Goal: Task Accomplishment & Management: Complete application form

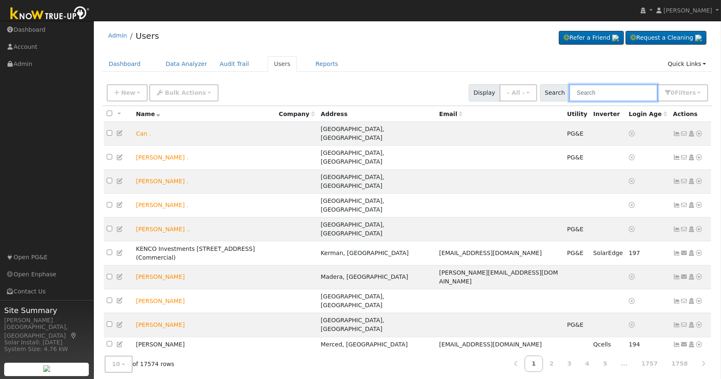
click at [611, 91] on input "text" at bounding box center [613, 92] width 88 height 17
click at [607, 91] on input "text" at bounding box center [613, 92] width 88 height 17
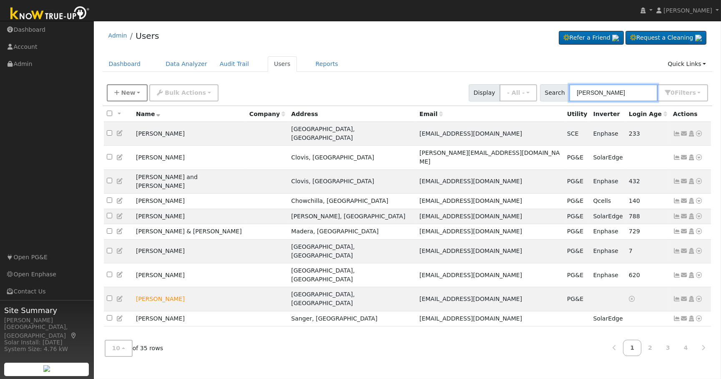
type input "[PERSON_NAME]"
click at [132, 95] on span "New" at bounding box center [128, 92] width 14 height 7
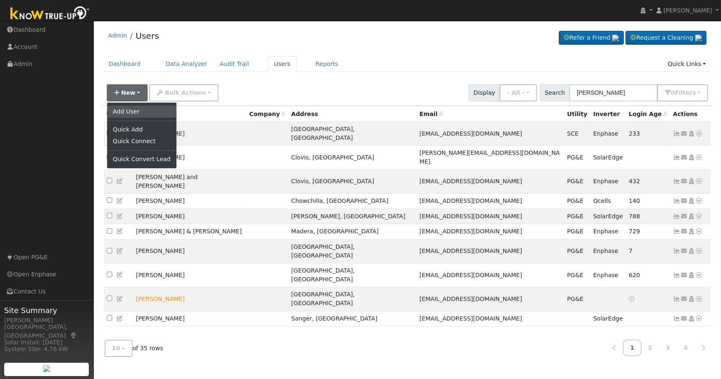
click at [138, 113] on link "Add User" at bounding box center [141, 111] width 69 height 12
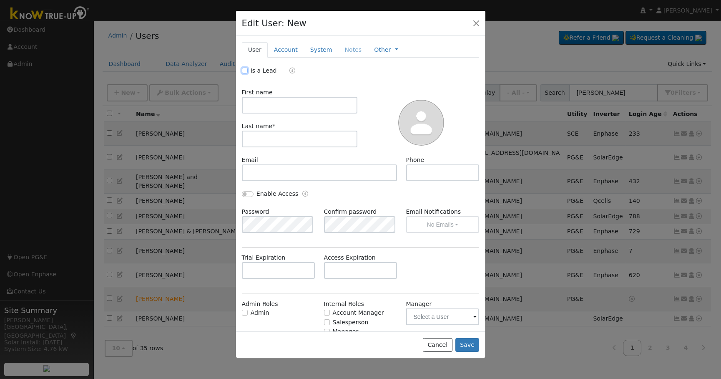
click at [246, 71] on input "Is a Lead" at bounding box center [245, 71] width 6 height 6
checkbox input "true"
click at [292, 106] on input "text" at bounding box center [300, 105] width 116 height 17
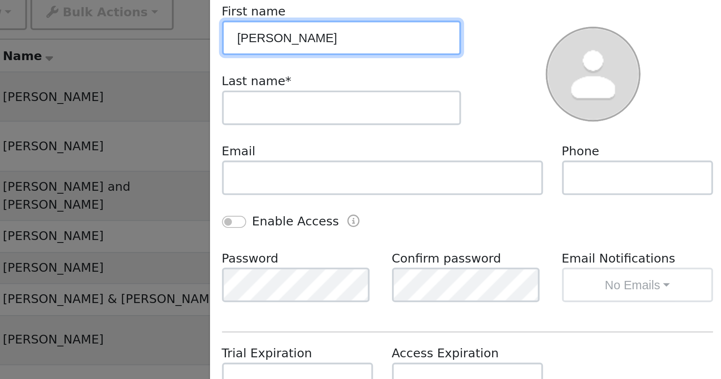
type input "[PERSON_NAME]"
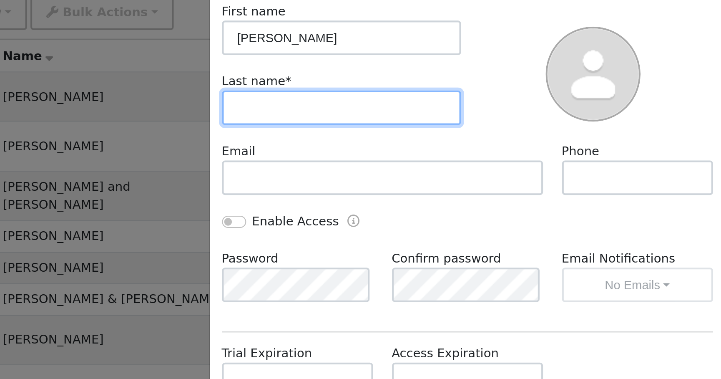
click at [284, 143] on input "text" at bounding box center [300, 138] width 116 height 17
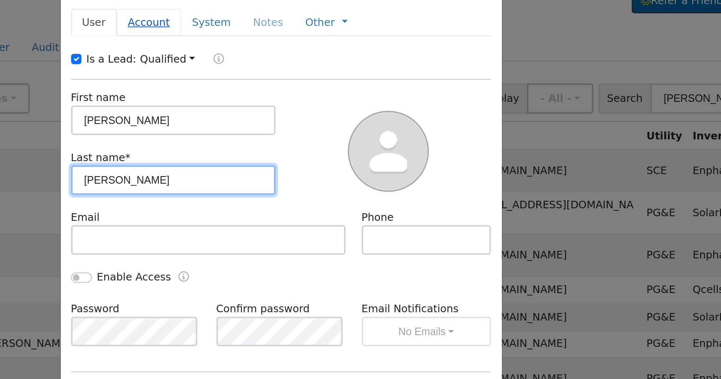
type input "[PERSON_NAME]"
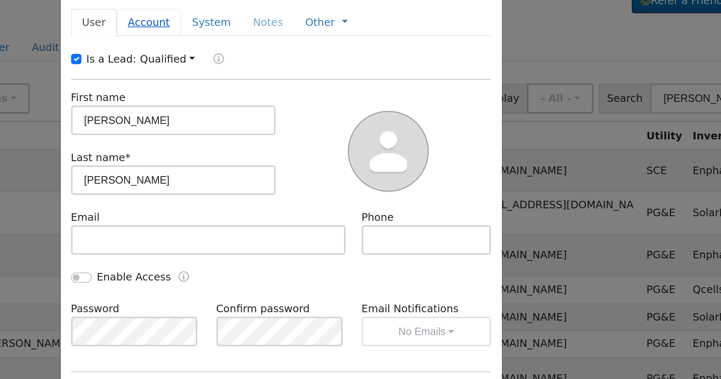
click at [282, 50] on link "Account" at bounding box center [286, 49] width 36 height 15
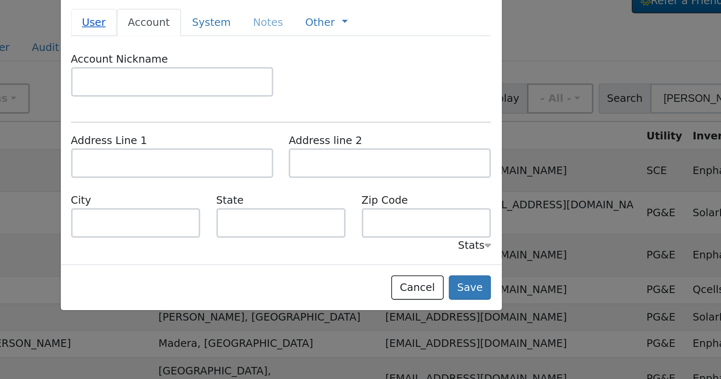
click at [255, 50] on link "User" at bounding box center [255, 49] width 26 height 15
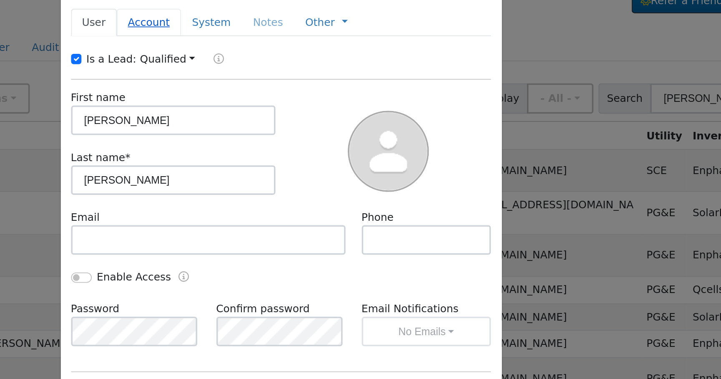
click at [279, 45] on link "Account" at bounding box center [286, 49] width 36 height 15
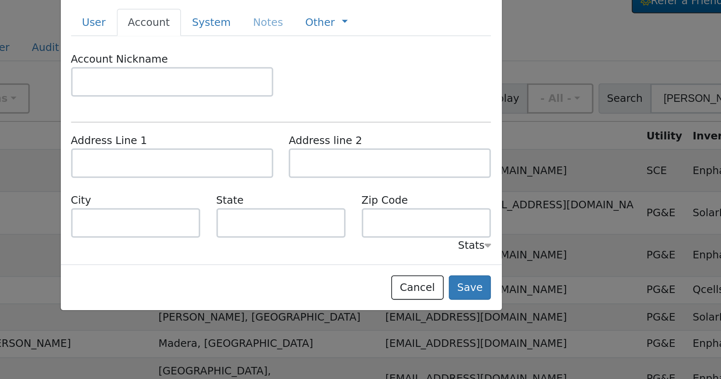
click at [252, 138] on div "Address Line 1 Address line 2" at bounding box center [360, 129] width 246 height 34
click at [262, 133] on input "text" at bounding box center [299, 129] width 114 height 17
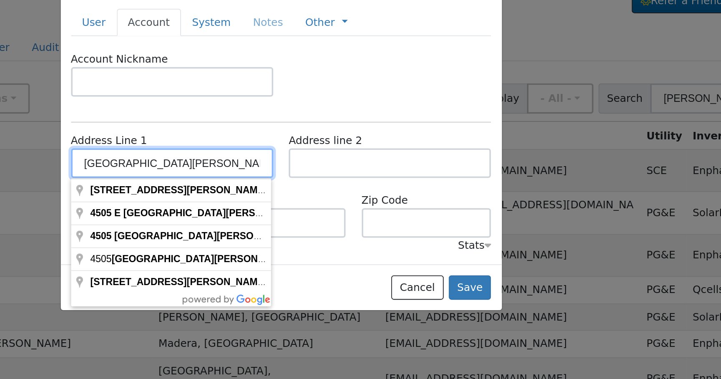
type input "[GEOGRAPHIC_DATA][PERSON_NAME]"
click at [410, 93] on div "Account Nickname" at bounding box center [360, 83] width 246 height 34
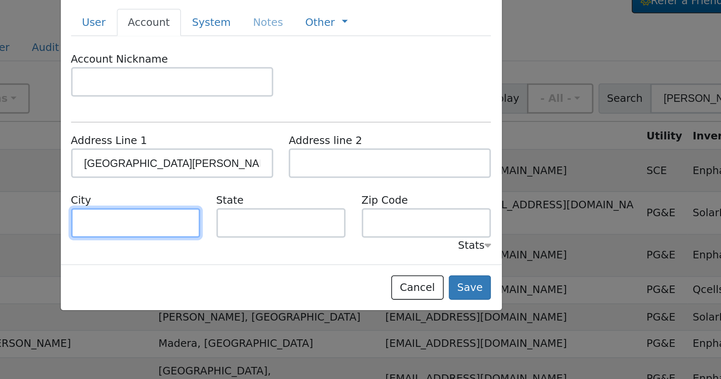
click at [271, 160] on input "text" at bounding box center [278, 163] width 73 height 17
type input "Fresni"
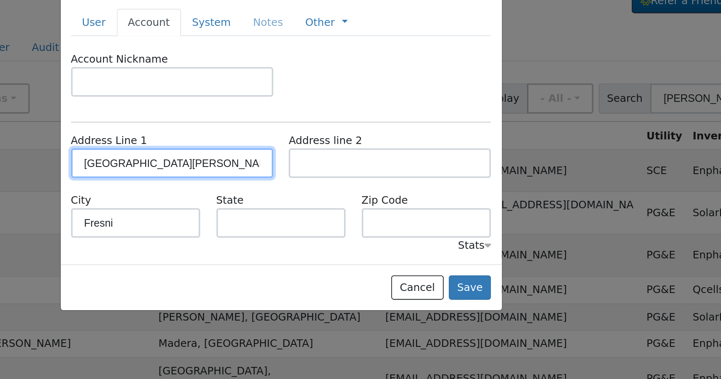
click at [311, 129] on input "[GEOGRAPHIC_DATA][PERSON_NAME]" at bounding box center [299, 129] width 114 height 17
type input "[STREET_ADDRESS][PERSON_NAME]"
type input "[GEOGRAPHIC_DATA]"
type input "CA"
type input "93726"
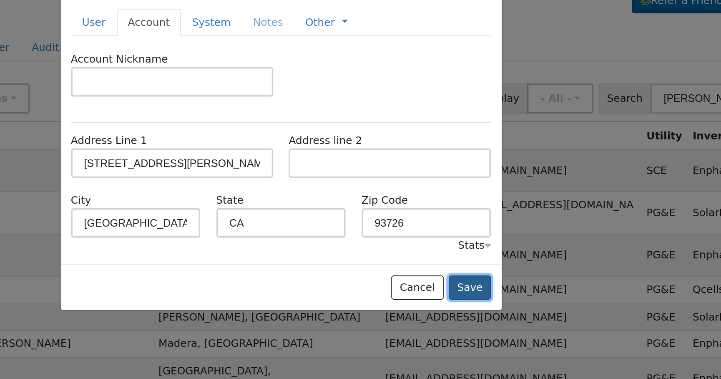
click at [468, 197] on button "Save" at bounding box center [467, 200] width 24 height 14
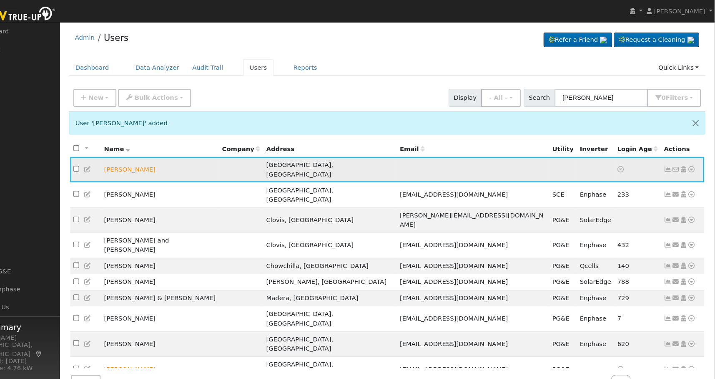
click at [118, 159] on icon at bounding box center [120, 161] width 8 height 6
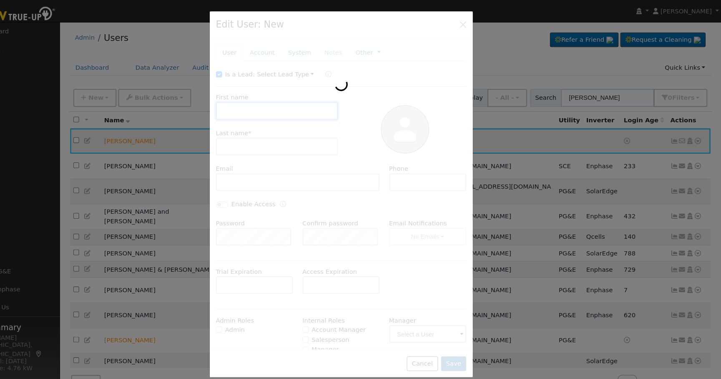
type input "[PERSON_NAME]"
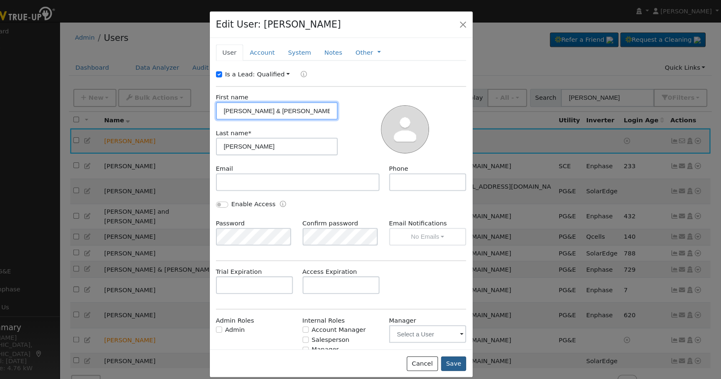
type input "[PERSON_NAME] & [PERSON_NAME]"
click at [468, 349] on button "Save" at bounding box center [467, 345] width 24 height 14
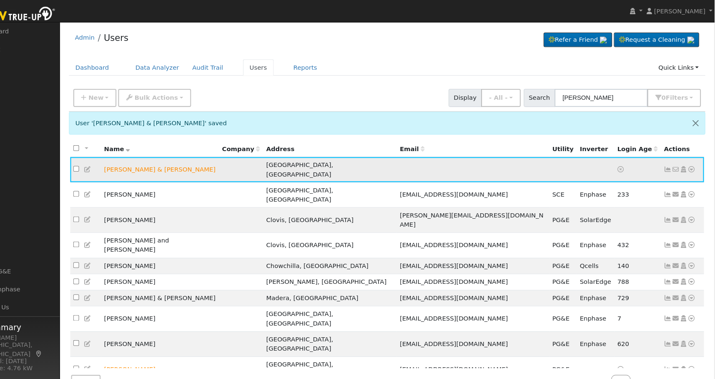
click at [685, 159] on icon at bounding box center [686, 161] width 8 height 6
